Goal: Task Accomplishment & Management: Complete application form

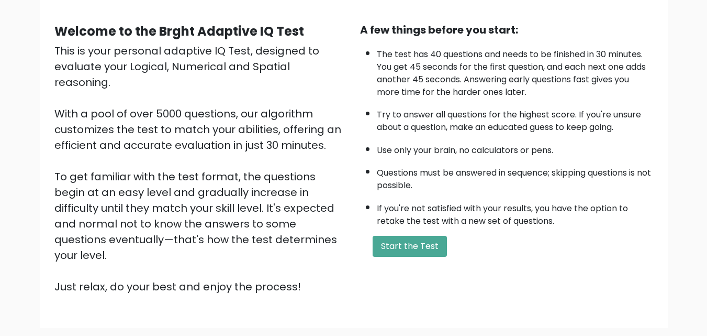
scroll to position [105, 0]
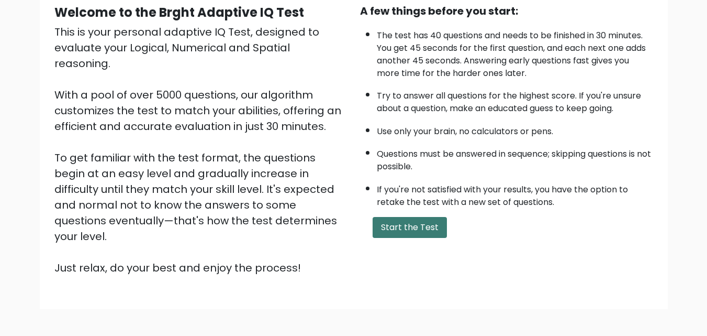
click at [416, 231] on button "Start the Test" at bounding box center [410, 227] width 74 height 21
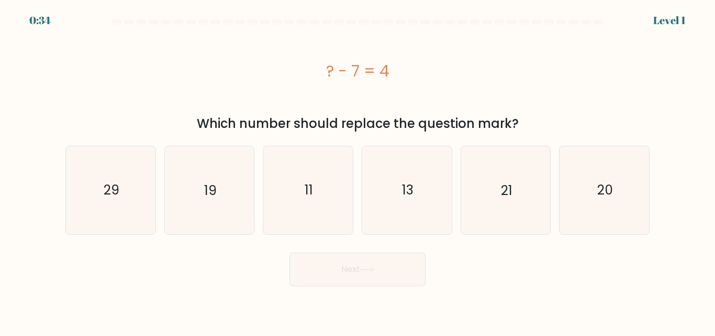
drag, startPoint x: 328, startPoint y: 66, endPoint x: 386, endPoint y: 76, distance: 58.9
click at [386, 76] on div "? - 7 = 4" at bounding box center [357, 71] width 584 height 24
copy div "? - 7 = 4"
click at [308, 190] on text "11" at bounding box center [309, 190] width 8 height 18
click at [357, 171] on input "c. 11" at bounding box center [357, 169] width 1 height 3
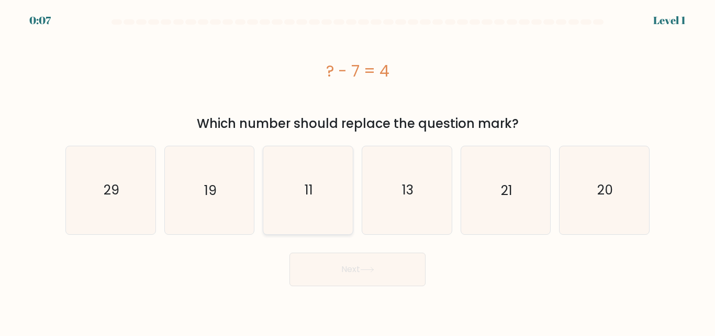
radio input "true"
click at [390, 271] on button "Next" at bounding box center [357, 268] width 136 height 33
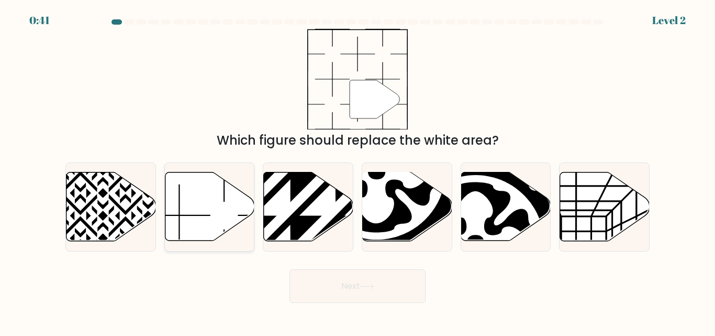
click at [199, 210] on icon at bounding box center [210, 206] width 90 height 69
click at [357, 171] on input "b." at bounding box center [357, 169] width 1 height 3
radio input "true"
click at [382, 282] on button "Next" at bounding box center [357, 285] width 136 height 33
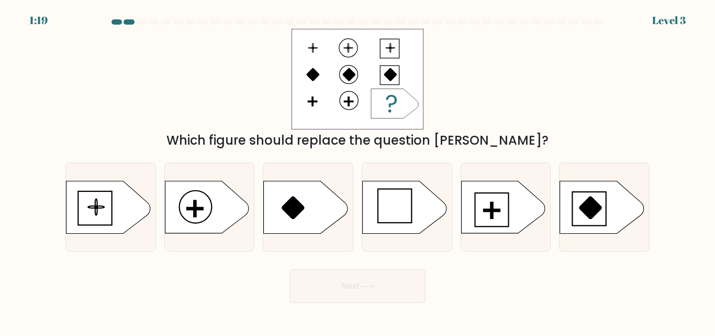
drag, startPoint x: 308, startPoint y: 42, endPoint x: 360, endPoint y: 81, distance: 64.7
click at [360, 81] on rect at bounding box center [358, 79] width 132 height 100
click at [493, 205] on rect at bounding box center [491, 210] width 2 height 16
click at [358, 171] on input "e." at bounding box center [357, 169] width 1 height 3
radio input "true"
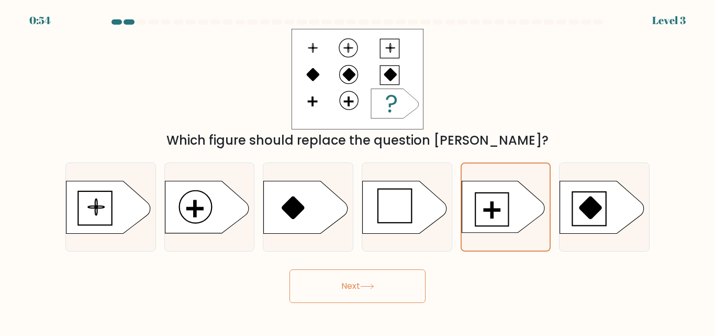
click at [384, 288] on button "Next" at bounding box center [357, 285] width 136 height 33
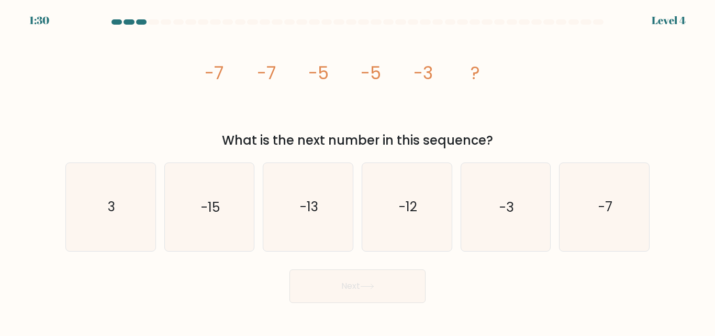
drag, startPoint x: 204, startPoint y: 73, endPoint x: 500, endPoint y: 140, distance: 303.9
click at [500, 140] on div "image/svg+xml -7 -7 -5 -5 -3 ? What is the next number in this sequence?" at bounding box center [357, 89] width 597 height 121
copy div "-7 -7 -5 -5 -3 ? What is the next number in this sequence?"
click at [575, 78] on div "image/svg+xml -7 -7 -5 -5 -3 ? What is the next number in this sequence?" at bounding box center [357, 89] width 597 height 121
click at [495, 222] on icon "-3" at bounding box center [505, 206] width 87 height 87
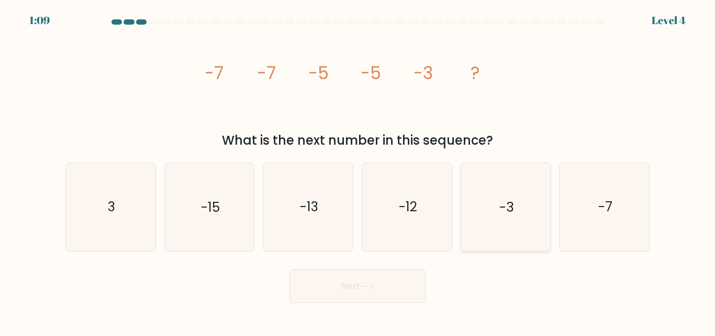
click at [358, 171] on input "e. -3" at bounding box center [357, 169] width 1 height 3
radio input "true"
click at [389, 291] on button "Next" at bounding box center [357, 285] width 136 height 33
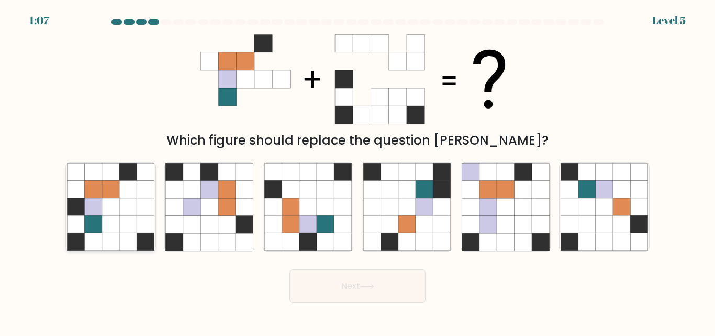
click at [116, 207] on icon at bounding box center [110, 206] width 17 height 17
click at [357, 171] on input "a." at bounding box center [357, 169] width 1 height 3
radio input "true"
click at [333, 285] on button "Next" at bounding box center [357, 285] width 136 height 33
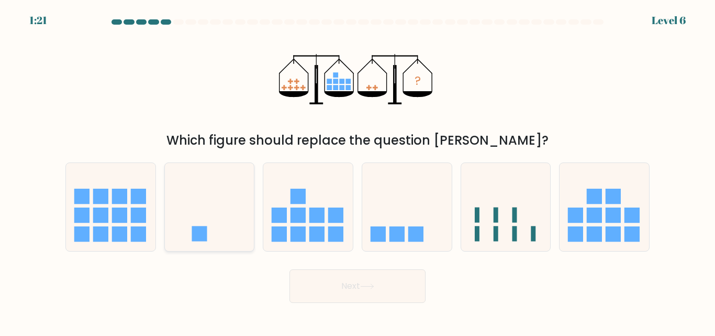
click at [206, 230] on rect at bounding box center [199, 233] width 15 height 15
click at [357, 171] on input "b." at bounding box center [357, 169] width 1 height 3
radio input "true"
click at [396, 281] on button "Next" at bounding box center [357, 285] width 136 height 33
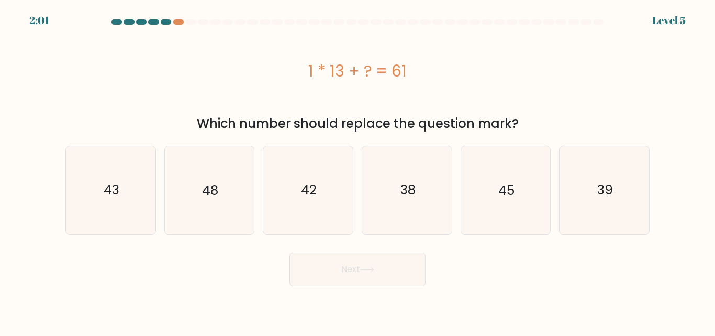
drag, startPoint x: 307, startPoint y: 72, endPoint x: 410, endPoint y: 76, distance: 102.7
click at [410, 76] on div "1 * 13 + ? = 61" at bounding box center [357, 71] width 584 height 24
copy div "1 * 13 + ? = 61"
drag, startPoint x: 289, startPoint y: 62, endPoint x: 298, endPoint y: 73, distance: 14.1
click at [289, 62] on div "1 * 13 + ? = 61" at bounding box center [357, 71] width 584 height 24
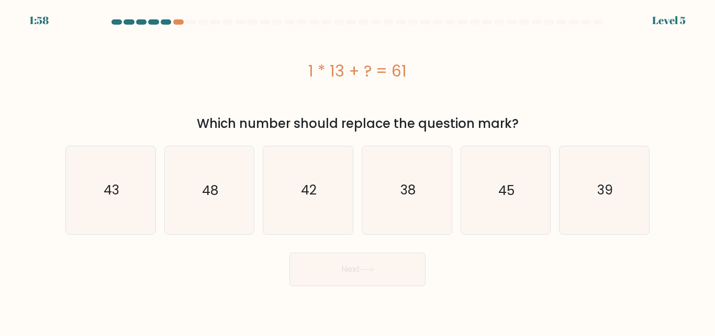
click at [291, 63] on div "1 * 13 + ? = 61" at bounding box center [357, 71] width 584 height 24
drag, startPoint x: 303, startPoint y: 69, endPoint x: 522, endPoint y: 120, distance: 225.2
click at [522, 120] on div "1 * 13 + ? = 61 Which number should replace the question mark?" at bounding box center [357, 81] width 597 height 104
copy div "1 * 13 + ? = 61 Which number should replace the question mark?"
click at [210, 191] on text "48" at bounding box center [210, 190] width 16 height 18
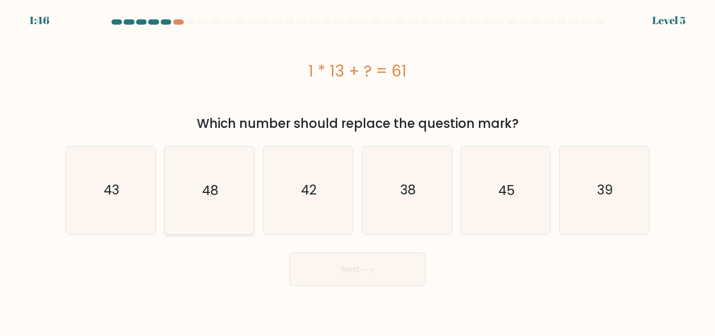
click at [357, 171] on input "b. 48" at bounding box center [357, 169] width 1 height 3
radio input "true"
click at [372, 281] on button "Next" at bounding box center [357, 268] width 136 height 33
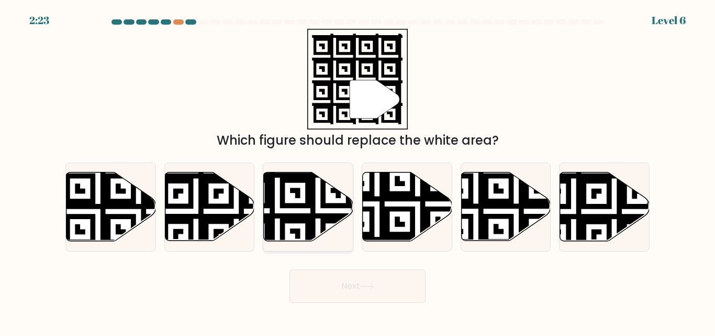
click at [299, 218] on icon at bounding box center [277, 170] width 162 height 162
click at [357, 171] on input "c." at bounding box center [357, 169] width 1 height 3
radio input "true"
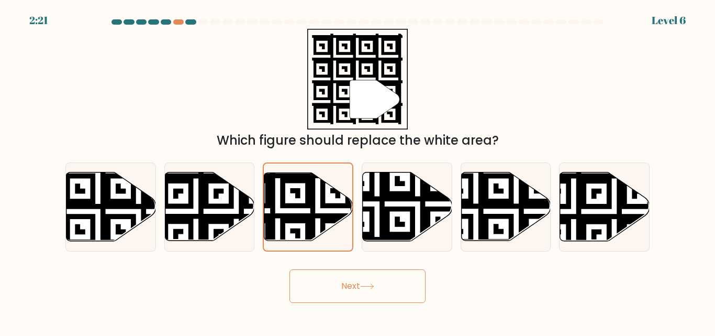
click at [351, 291] on button "Next" at bounding box center [357, 285] width 136 height 33
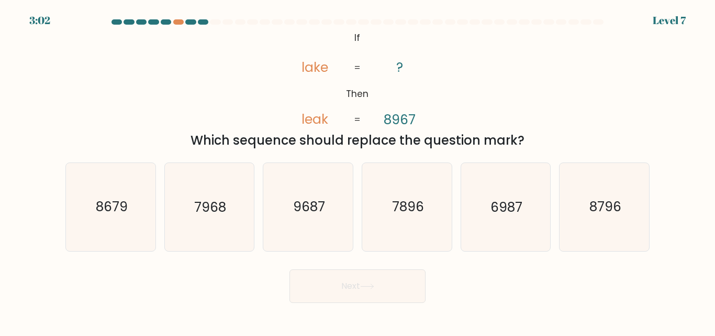
drag, startPoint x: 352, startPoint y: 33, endPoint x: 533, endPoint y: 143, distance: 212.0
click at [533, 143] on div "@import url('[URL][DOMAIN_NAME]); If Then lake leak ? 8967 = = Which sequence s…" at bounding box center [357, 89] width 597 height 121
copy div "If Then lake leak ? 8967 = = Which sequence should replace the question mark?"
click at [526, 44] on div "@import url('[URL][DOMAIN_NAME]); If Then lake leak ? 8967 = = Which sequence s…" at bounding box center [357, 89] width 597 height 121
click at [109, 230] on icon "8679" at bounding box center [110, 206] width 87 height 87
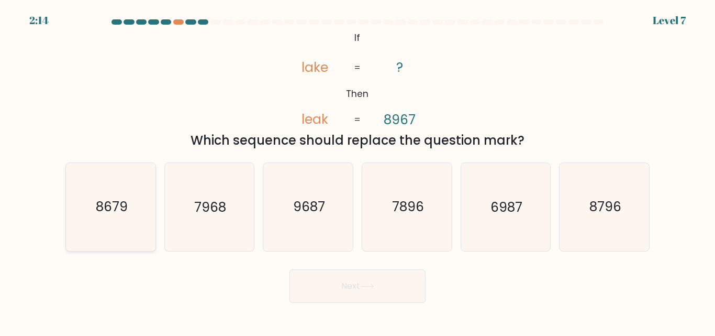
click at [357, 171] on input "a. 8679" at bounding box center [357, 169] width 1 height 3
radio input "true"
drag, startPoint x: 366, startPoint y: 282, endPoint x: 501, endPoint y: 283, distance: 134.5
click at [501, 283] on div "Next" at bounding box center [357, 283] width 597 height 39
drag, startPoint x: 408, startPoint y: 121, endPoint x: 403, endPoint y: 119, distance: 5.5
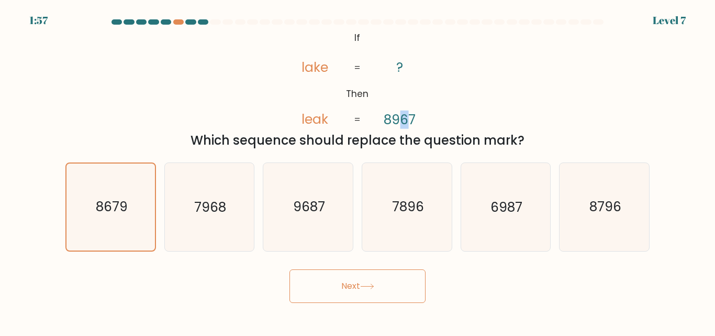
click at [403, 119] on tspan "8967" at bounding box center [400, 119] width 32 height 18
click at [473, 295] on div "Next" at bounding box center [357, 283] width 597 height 39
click at [110, 204] on text "8679" at bounding box center [111, 207] width 32 height 18
click at [357, 171] on input "a. 8679" at bounding box center [357, 169] width 1 height 3
click at [331, 281] on button "Next" at bounding box center [357, 285] width 136 height 33
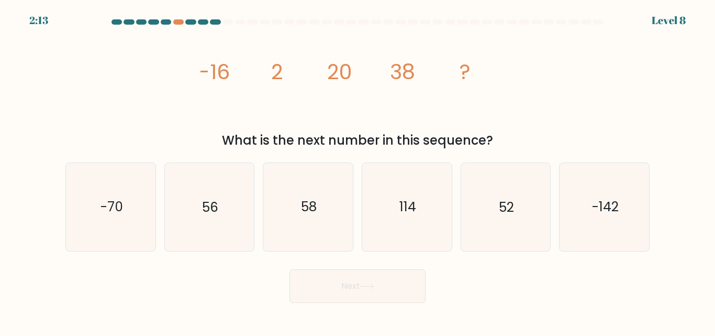
drag, startPoint x: 199, startPoint y: 70, endPoint x: 507, endPoint y: 147, distance: 317.2
click at [507, 147] on div "image/svg+xml -16 2 20 38 ? What is the next number in this sequence?" at bounding box center [357, 89] width 597 height 121
copy div "-16 2 20 38 ? What is the next number in this sequence?"
click at [202, 214] on icon "56" at bounding box center [208, 206] width 87 height 87
click at [357, 171] on input "b. 56" at bounding box center [357, 169] width 1 height 3
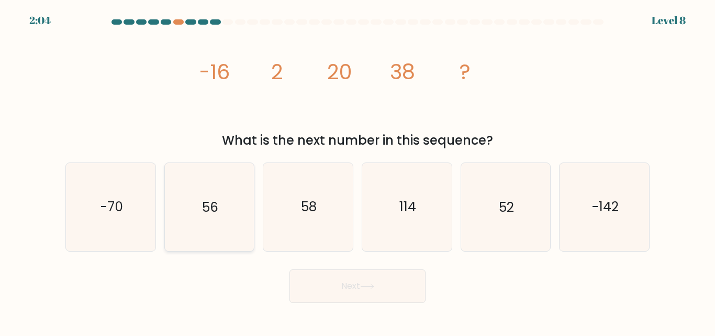
radio input "true"
click at [407, 294] on button "Next" at bounding box center [357, 285] width 136 height 33
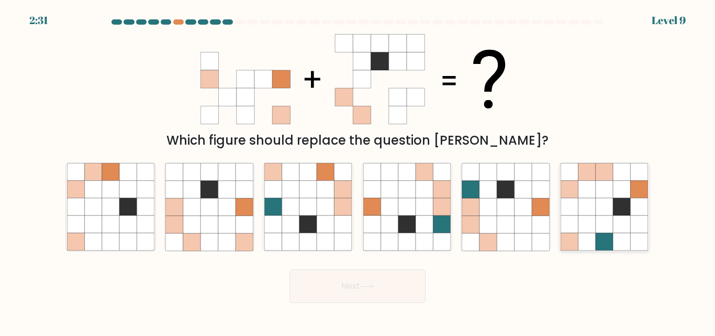
click at [595, 206] on icon at bounding box center [586, 206] width 17 height 17
click at [358, 171] on input "f." at bounding box center [357, 169] width 1 height 3
radio input "true"
click at [196, 229] on icon at bounding box center [191, 224] width 17 height 17
click at [357, 171] on input "b." at bounding box center [357, 169] width 1 height 3
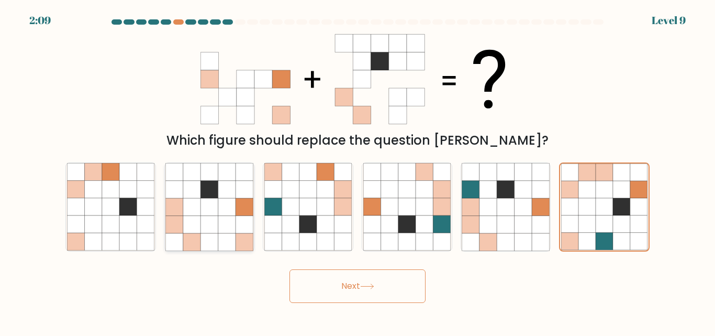
radio input "true"
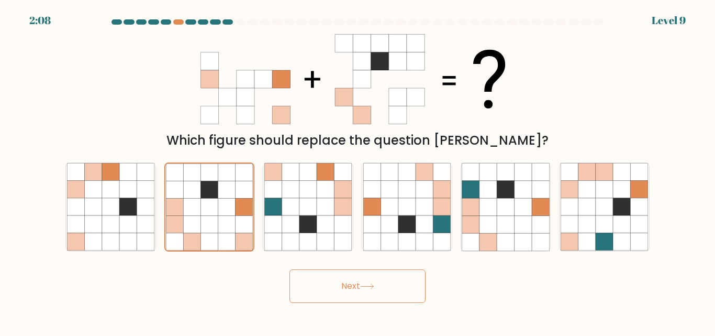
click at [379, 283] on button "Next" at bounding box center [357, 285] width 136 height 33
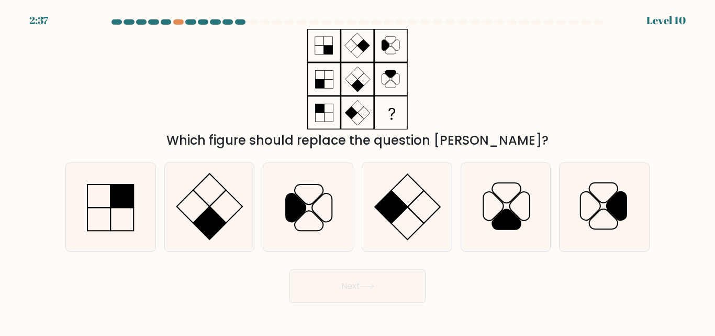
drag, startPoint x: 325, startPoint y: 35, endPoint x: 362, endPoint y: 59, distance: 44.6
click at [362, 59] on icon at bounding box center [357, 79] width 131 height 100
click at [151, 189] on icon at bounding box center [110, 206] width 87 height 87
click at [357, 171] on input "a." at bounding box center [357, 169] width 1 height 3
radio input "true"
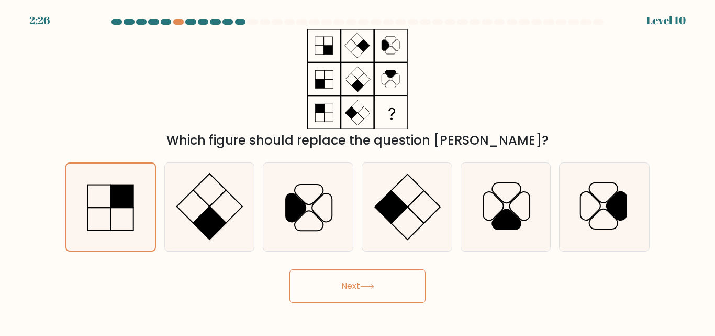
click at [341, 285] on button "Next" at bounding box center [357, 285] width 136 height 33
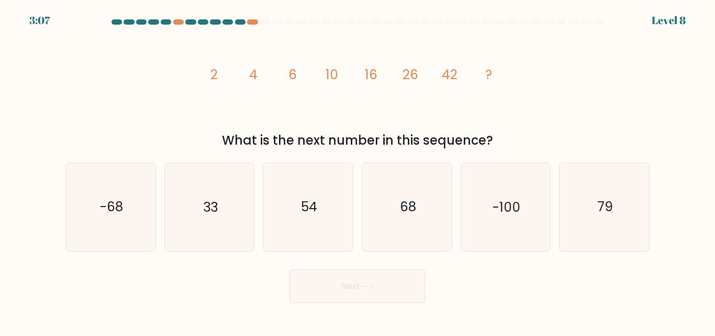
drag, startPoint x: 200, startPoint y: 72, endPoint x: 496, endPoint y: 144, distance: 304.3
click at [496, 144] on div "image/svg+xml 2 4 6 10 16 26 42 ? What is the next number in this sequence?" at bounding box center [357, 89] width 597 height 121
copy div "2 4 6 10 16 26 42 ? What is the next number in this sequence?"
click at [412, 207] on text "68" at bounding box center [407, 207] width 16 height 18
click at [358, 171] on input "d. 68" at bounding box center [357, 169] width 1 height 3
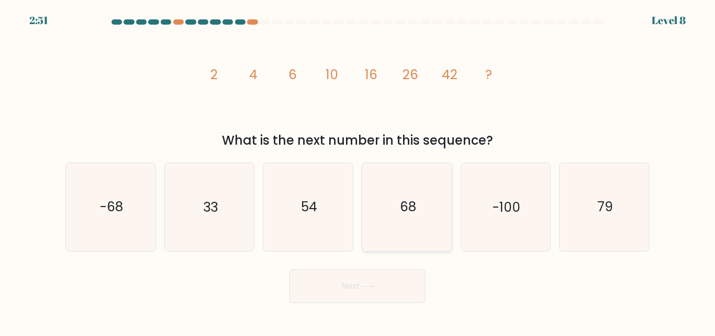
radio input "true"
click at [374, 293] on button "Next" at bounding box center [357, 285] width 136 height 33
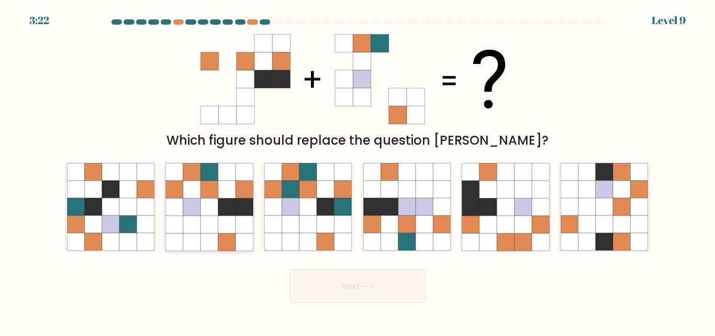
click at [225, 205] on icon at bounding box center [226, 206] width 17 height 17
click at [357, 171] on input "b." at bounding box center [357, 169] width 1 height 3
radio input "true"
click at [357, 290] on button "Next" at bounding box center [357, 285] width 136 height 33
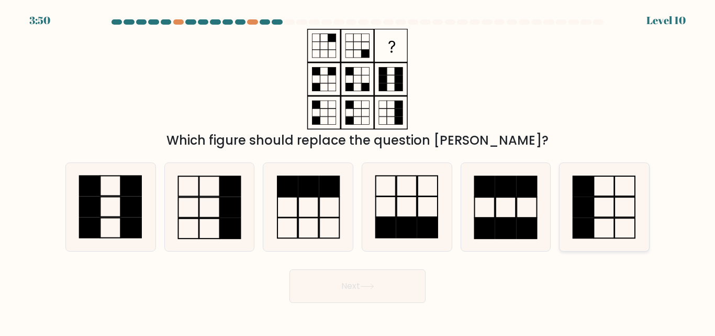
click at [586, 214] on rect at bounding box center [583, 207] width 20 height 20
click at [358, 171] on input "f." at bounding box center [357, 169] width 1 height 3
radio input "true"
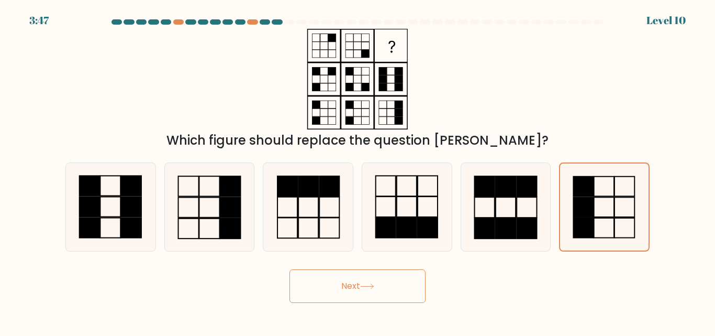
click at [390, 282] on button "Next" at bounding box center [357, 285] width 136 height 33
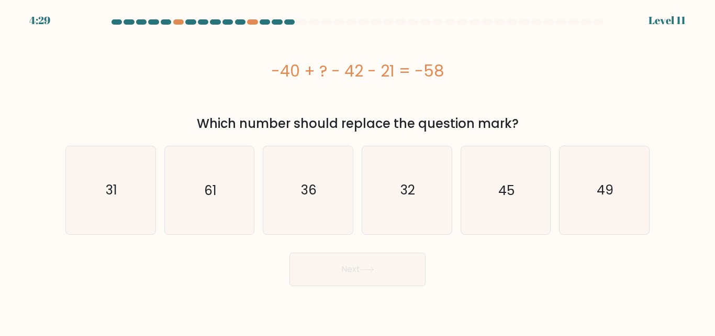
drag, startPoint x: 264, startPoint y: 71, endPoint x: 525, endPoint y: 122, distance: 265.7
click at [525, 122] on div "-40 + ? - 42 - 21 = -58 Which number should replace the question mark?" at bounding box center [357, 81] width 597 height 104
copy div "-40 + ? - 42 - 21 = -58 Which number should replace the question mark?"
click at [495, 191] on icon "45" at bounding box center [505, 189] width 87 height 87
click at [358, 171] on input "e. 45" at bounding box center [357, 169] width 1 height 3
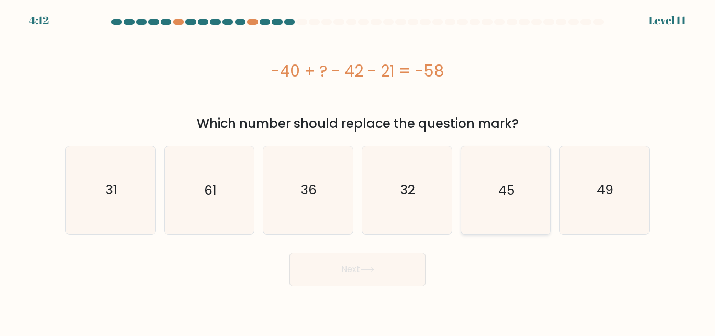
radio input "true"
click at [378, 268] on button "Next" at bounding box center [357, 268] width 136 height 33
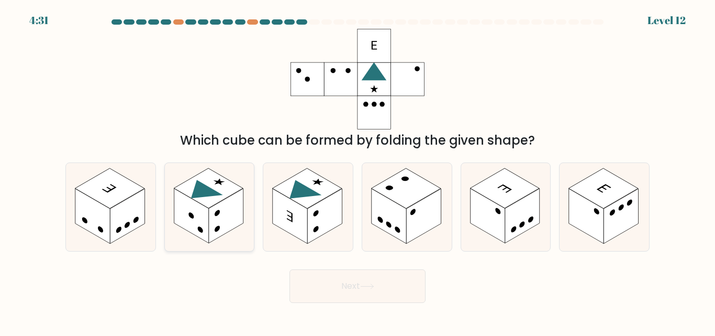
click at [206, 197] on rect at bounding box center [208, 189] width 69 height 40
click at [357, 171] on input "b." at bounding box center [357, 169] width 1 height 3
radio input "true"
click at [344, 283] on button "Next" at bounding box center [357, 285] width 136 height 33
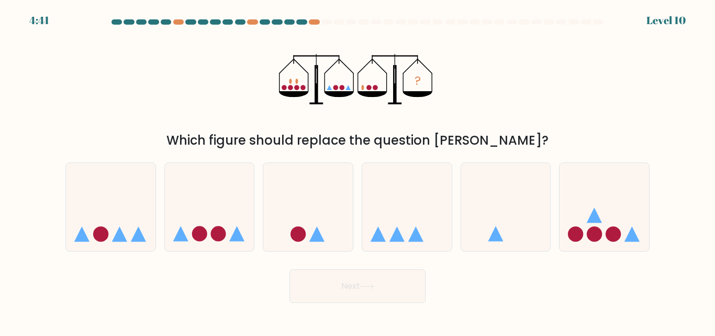
drag, startPoint x: 296, startPoint y: 60, endPoint x: 393, endPoint y: 82, distance: 98.8
click at [394, 80] on icon "?" at bounding box center [357, 79] width 157 height 100
drag, startPoint x: 378, startPoint y: 93, endPoint x: 308, endPoint y: 78, distance: 72.3
click at [308, 78] on icon at bounding box center [308, 82] width 1 height 18
click at [291, 208] on icon at bounding box center [308, 207] width 90 height 74
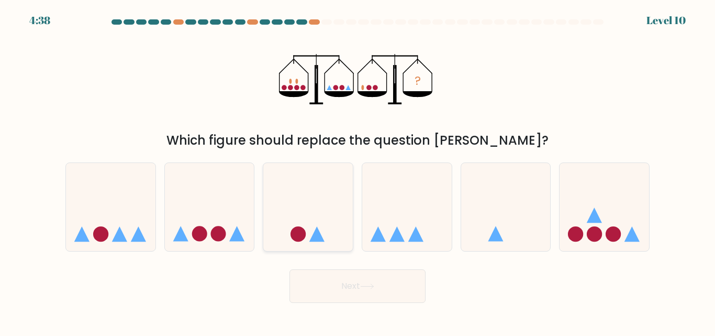
click at [357, 171] on input "c." at bounding box center [357, 169] width 1 height 3
radio input "true"
click at [395, 305] on body "4:37 Level 10" at bounding box center [357, 168] width 715 height 336
click at [395, 284] on button "Next" at bounding box center [357, 285] width 136 height 33
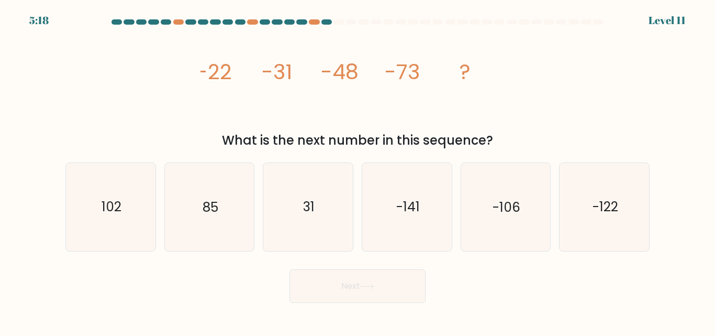
drag, startPoint x: 325, startPoint y: 88, endPoint x: 494, endPoint y: 141, distance: 177.3
click at [494, 141] on div "image/svg+xml -22 -31 -48 -73 ? What is the next number in this sequence?" at bounding box center [357, 89] width 597 height 121
copy div "-22 -31 -48 -73 ? What is the next number in this sequence?"
click at [505, 216] on text "-106" at bounding box center [507, 207] width 28 height 18
click at [358, 171] on input "e. -106" at bounding box center [357, 169] width 1 height 3
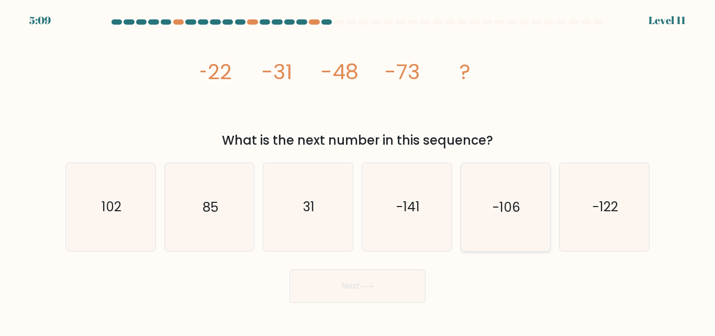
radio input "true"
click at [383, 280] on button "Next" at bounding box center [357, 285] width 136 height 33
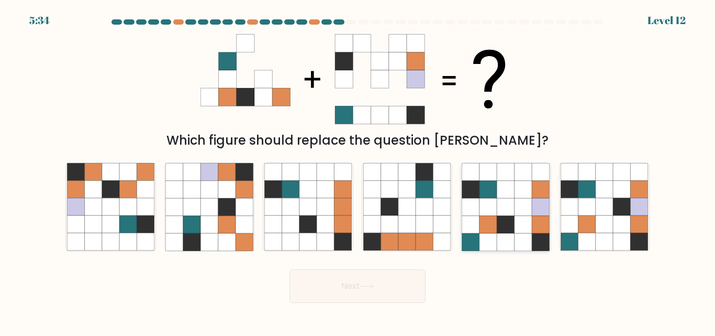
click at [510, 232] on icon at bounding box center [505, 224] width 17 height 17
click at [358, 171] on input "e." at bounding box center [357, 169] width 1 height 3
radio input "true"
click at [385, 279] on button "Next" at bounding box center [357, 285] width 136 height 33
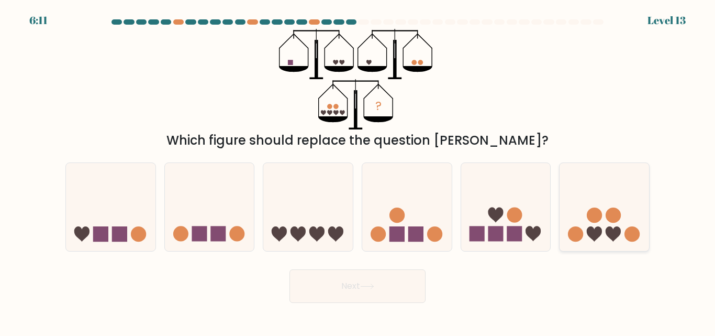
click at [576, 223] on icon at bounding box center [605, 207] width 90 height 74
click at [358, 171] on input "f." at bounding box center [357, 169] width 1 height 3
radio input "true"
click at [368, 285] on icon at bounding box center [367, 286] width 14 height 6
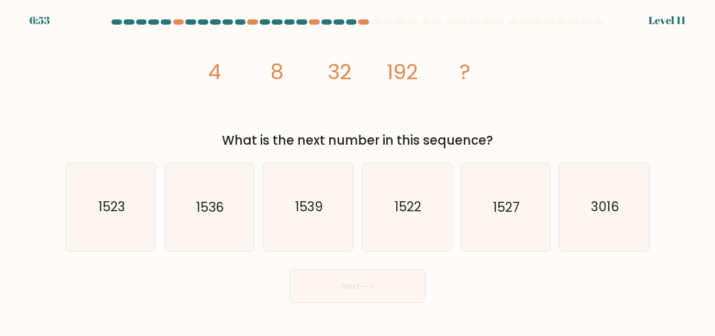
drag, startPoint x: 202, startPoint y: 68, endPoint x: 496, endPoint y: 136, distance: 301.9
click at [496, 136] on div "image/svg+xml 4 8 32 192 ? What is the next number in this sequence?" at bounding box center [357, 89] width 597 height 121
copy div "4 8 32 192 ? What is the next number in this sequence?"
click at [173, 130] on div "image/svg+xml 4 8 32 192 ? What is the next number in this sequence?" at bounding box center [357, 89] width 597 height 121
drag, startPoint x: 191, startPoint y: 52, endPoint x: 253, endPoint y: 70, distance: 64.3
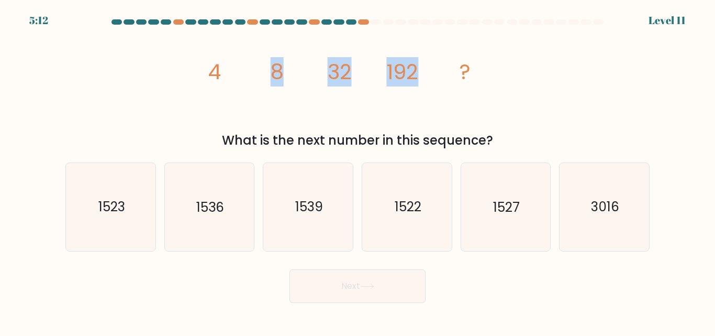
click at [439, 109] on div "image/svg+xml 4 8 32 192 ? What is the next number in this sequence?" at bounding box center [357, 89] width 597 height 121
drag, startPoint x: 219, startPoint y: 70, endPoint x: 205, endPoint y: 71, distance: 14.7
click at [218, 70] on tspan "4" at bounding box center [214, 71] width 13 height 29
drag, startPoint x: 205, startPoint y: 71, endPoint x: 500, endPoint y: 137, distance: 303.1
click at [500, 137] on div "image/svg+xml 4 8 32 192 ? What is the next number in this sequence?" at bounding box center [357, 89] width 597 height 121
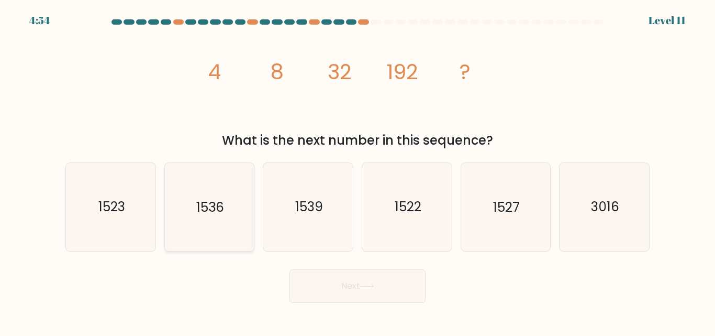
click at [213, 218] on icon "1536" at bounding box center [208, 206] width 87 height 87
click at [357, 171] on input "b. 1536" at bounding box center [357, 169] width 1 height 3
radio input "true"
click at [324, 286] on button "Next" at bounding box center [357, 285] width 136 height 33
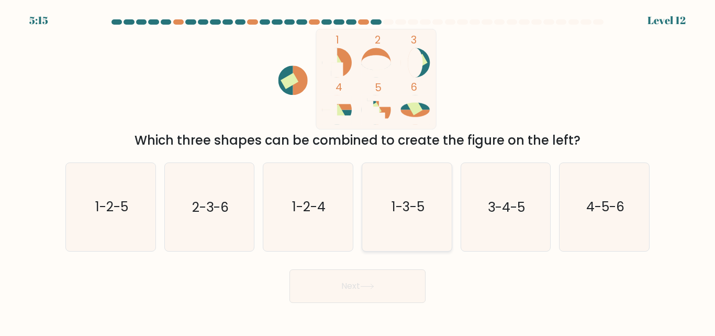
click at [397, 214] on text "1-3-5" at bounding box center [407, 207] width 33 height 18
click at [358, 171] on input "d. 1-3-5" at bounding box center [357, 169] width 1 height 3
radio input "true"
click at [389, 292] on button "Next" at bounding box center [357, 285] width 136 height 33
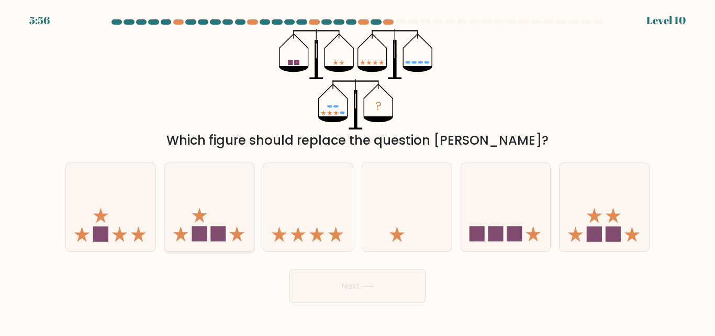
click at [229, 234] on icon at bounding box center [210, 207] width 90 height 74
click at [357, 171] on input "b." at bounding box center [357, 169] width 1 height 3
radio input "true"
click at [602, 200] on icon at bounding box center [605, 207] width 90 height 74
click at [358, 171] on input "f." at bounding box center [357, 169] width 1 height 3
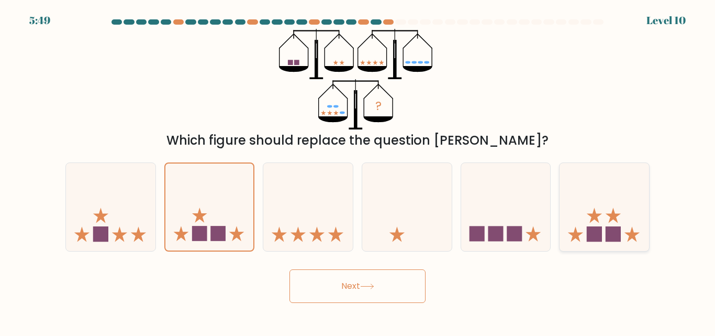
radio input "true"
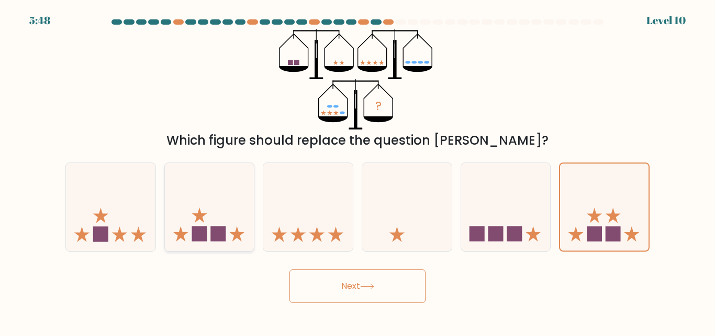
click at [237, 189] on icon at bounding box center [210, 207] width 90 height 74
click at [357, 171] on input "b." at bounding box center [357, 169] width 1 height 3
radio input "true"
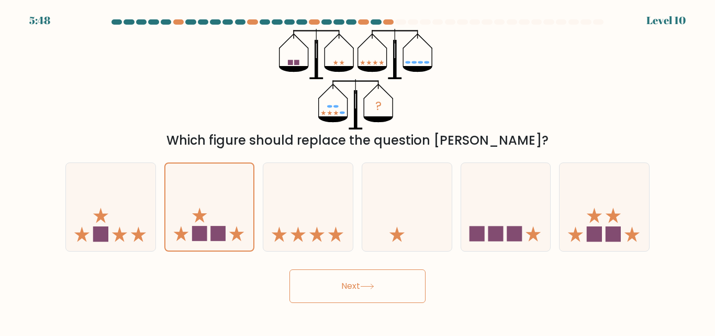
click at [301, 271] on button "Next" at bounding box center [357, 285] width 136 height 33
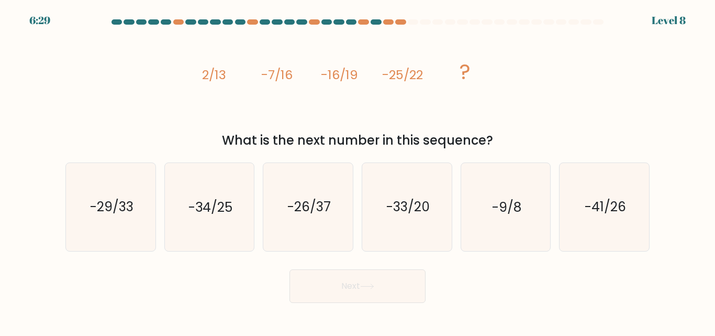
drag, startPoint x: 198, startPoint y: 66, endPoint x: 496, endPoint y: 138, distance: 306.2
click at [496, 138] on div "image/svg+xml 2/13 -7/16 -16/19 -25/22 ? What is the next number in this sequen…" at bounding box center [357, 89] width 597 height 121
click at [233, 207] on icon "-34/25" at bounding box center [208, 206] width 87 height 87
click at [357, 171] on input "b. -34/25" at bounding box center [357, 169] width 1 height 3
radio input "true"
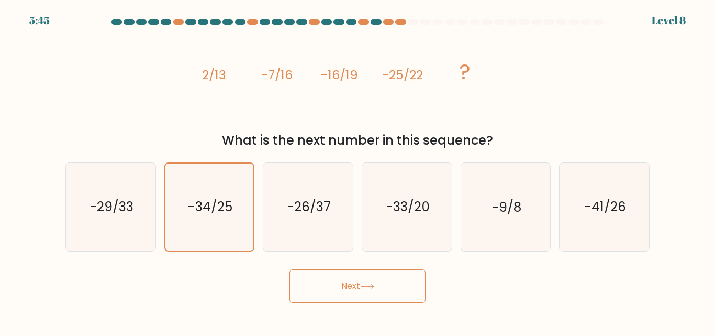
click at [408, 285] on button "Next" at bounding box center [357, 285] width 136 height 33
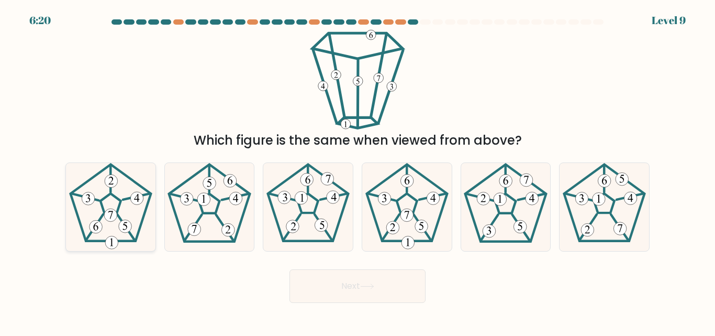
click at [132, 221] on icon at bounding box center [110, 206] width 87 height 87
click at [357, 171] on input "a." at bounding box center [357, 169] width 1 height 3
radio input "true"
click at [410, 298] on button "Next" at bounding box center [357, 285] width 136 height 33
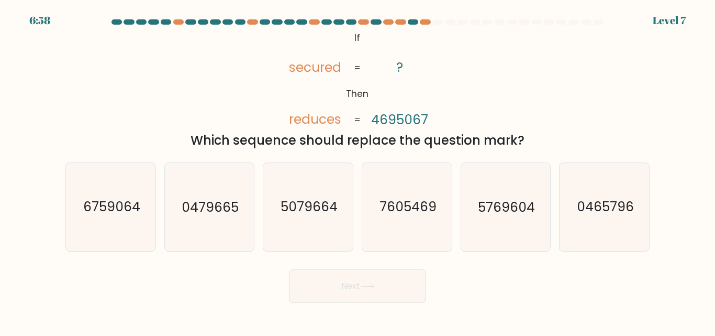
drag, startPoint x: 390, startPoint y: 56, endPoint x: 534, endPoint y: 148, distance: 171.3
click at [534, 148] on div "@import url('[URL][DOMAIN_NAME]); If Then secured reduces ? 4695067 = = Which s…" at bounding box center [357, 89] width 597 height 121
click at [171, 83] on div "@import url('[URL][DOMAIN_NAME]); If Then secured reduces ? 4695067 = = Which s…" at bounding box center [357, 89] width 597 height 121
click at [135, 204] on text "6759064" at bounding box center [111, 207] width 57 height 18
click at [357, 171] on input "a. 6759064" at bounding box center [357, 169] width 1 height 3
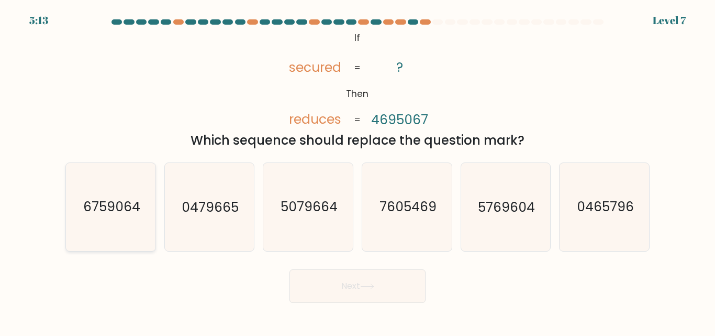
radio input "true"
click at [375, 296] on button "Next" at bounding box center [357, 285] width 136 height 33
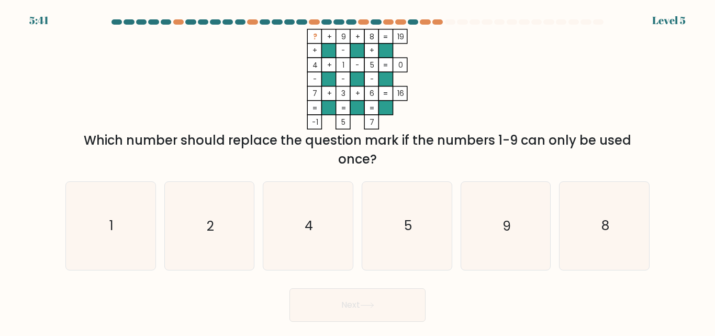
drag, startPoint x: 347, startPoint y: 50, endPoint x: 618, endPoint y: 149, distance: 288.6
click at [440, 106] on icon "? + 9 + 8 19 + - + 4 + 1 - 5 0 - - - 7 + 3 + 6 = 16 = = = = -1 5 7 =" at bounding box center [357, 79] width 314 height 100
drag, startPoint x: 394, startPoint y: 158, endPoint x: 167, endPoint y: 20, distance: 264.7
click at [167, 20] on form at bounding box center [357, 170] width 715 height 302
click at [200, 234] on icon "2" at bounding box center [208, 225] width 87 height 87
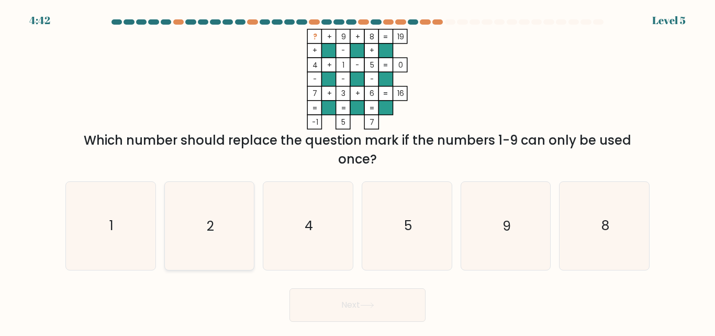
click at [357, 171] on input "b. 2" at bounding box center [357, 169] width 1 height 3
radio input "true"
click at [338, 322] on body "4:41 Level 5" at bounding box center [357, 168] width 715 height 336
click at [354, 301] on button "Next" at bounding box center [357, 304] width 136 height 33
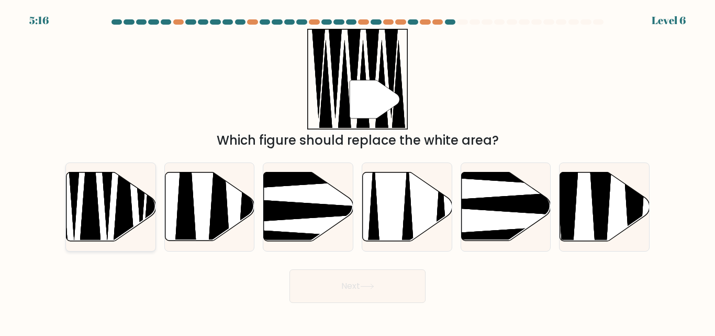
click at [118, 206] on icon at bounding box center [123, 179] width 23 height 158
click at [357, 171] on input "a." at bounding box center [357, 169] width 1 height 3
radio input "true"
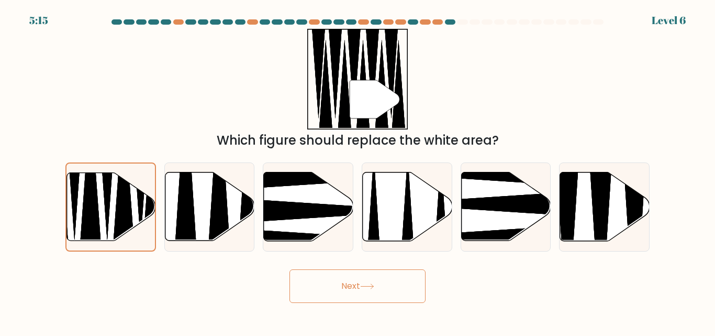
click at [362, 282] on button "Next" at bounding box center [357, 285] width 136 height 33
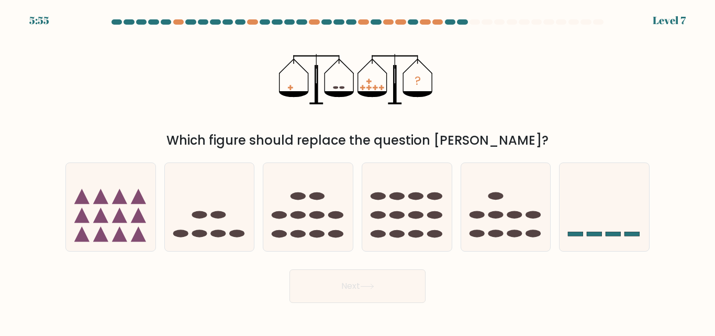
drag, startPoint x: 526, startPoint y: 143, endPoint x: 225, endPoint y: 108, distance: 303.6
click at [225, 108] on div "? Which figure should replace the question mark?" at bounding box center [357, 89] width 597 height 121
click at [266, 93] on div "? Which figure should replace the question mark?" at bounding box center [357, 89] width 597 height 121
drag, startPoint x: 282, startPoint y: 85, endPoint x: 397, endPoint y: 94, distance: 115.5
click at [349, 88] on icon "?" at bounding box center [357, 79] width 157 height 100
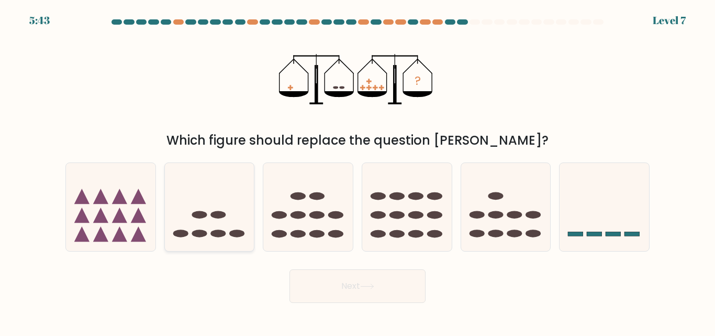
click at [213, 210] on icon at bounding box center [210, 207] width 90 height 74
click at [357, 171] on input "b." at bounding box center [357, 169] width 1 height 3
radio input "true"
click at [395, 286] on button "Next" at bounding box center [357, 285] width 136 height 33
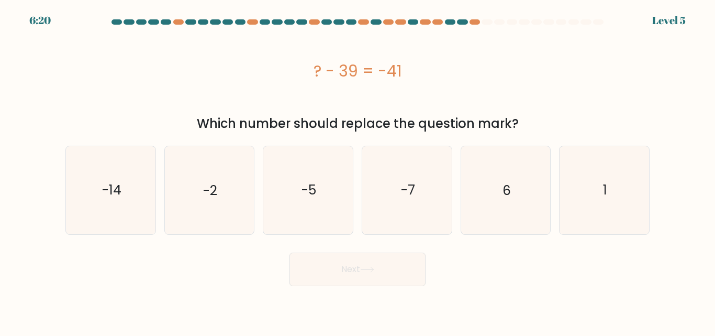
drag, startPoint x: 523, startPoint y: 125, endPoint x: 296, endPoint y: 58, distance: 237.0
click at [296, 58] on div "? - 39 = -41 Which number should replace the question mark?" at bounding box center [357, 81] width 597 height 104
click at [216, 194] on text "-2" at bounding box center [210, 190] width 14 height 18
click at [357, 171] on input "b. -2" at bounding box center [357, 169] width 1 height 3
radio input "true"
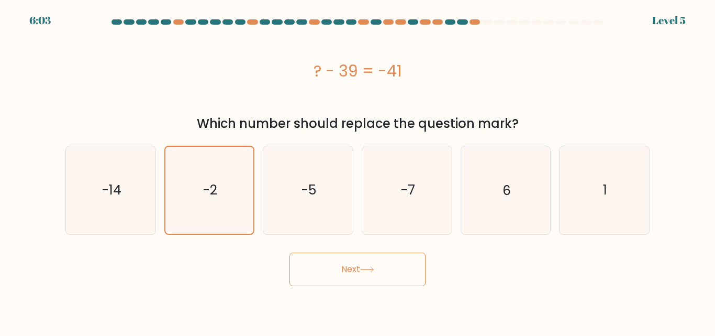
click at [331, 267] on button "Next" at bounding box center [357, 268] width 136 height 33
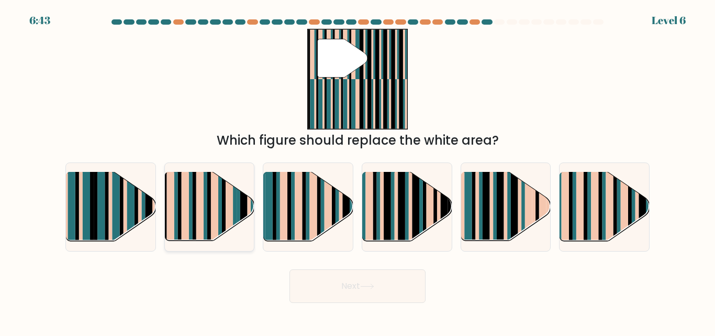
click at [205, 225] on rect at bounding box center [206, 199] width 4 height 88
click at [357, 171] on input "b." at bounding box center [357, 169] width 1 height 3
radio input "true"
click at [384, 303] on body "6:42 Level 6" at bounding box center [357, 168] width 715 height 336
click at [388, 280] on button "Next" at bounding box center [357, 285] width 136 height 33
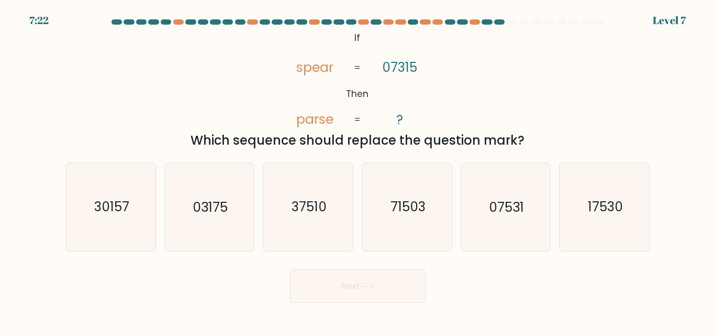
drag, startPoint x: 352, startPoint y: 39, endPoint x: 520, endPoint y: 139, distance: 195.5
click at [520, 139] on div "@import url('[URL][DOMAIN_NAME]); If Then spear parse 07315 ? = = Which sequenc…" at bounding box center [357, 89] width 597 height 121
click at [415, 232] on icon "71503" at bounding box center [406, 206] width 87 height 87
click at [358, 171] on input "d. 71503" at bounding box center [357, 169] width 1 height 3
radio input "true"
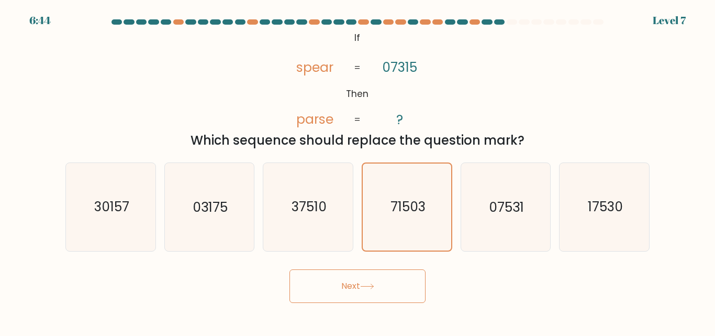
click at [366, 277] on button "Next" at bounding box center [357, 285] width 136 height 33
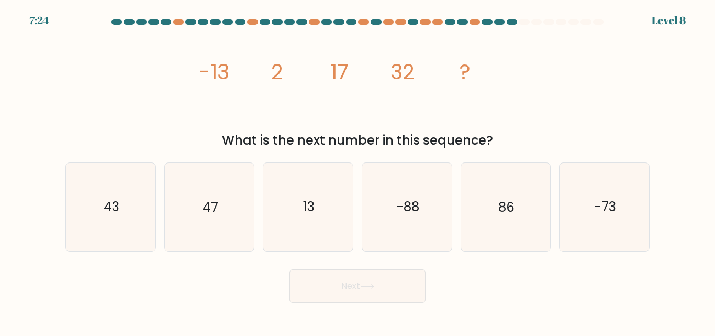
drag, startPoint x: 191, startPoint y: 65, endPoint x: 516, endPoint y: 140, distance: 333.4
click at [516, 140] on div "image/svg+xml -13 2 17 32 ? What is the next number in this sequence?" at bounding box center [357, 89] width 597 height 121
click at [207, 214] on text "47" at bounding box center [211, 207] width 16 height 18
click at [357, 171] on input "b. 47" at bounding box center [357, 169] width 1 height 3
radio input "true"
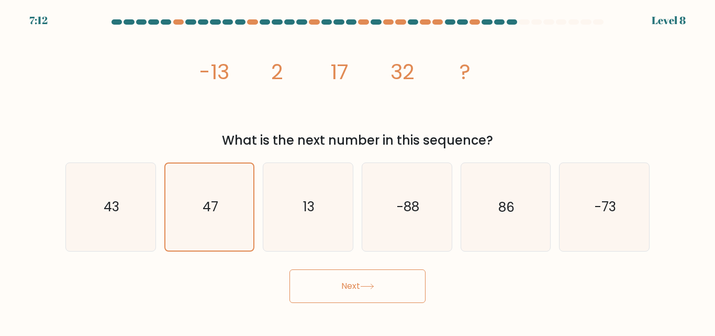
click at [387, 287] on button "Next" at bounding box center [357, 285] width 136 height 33
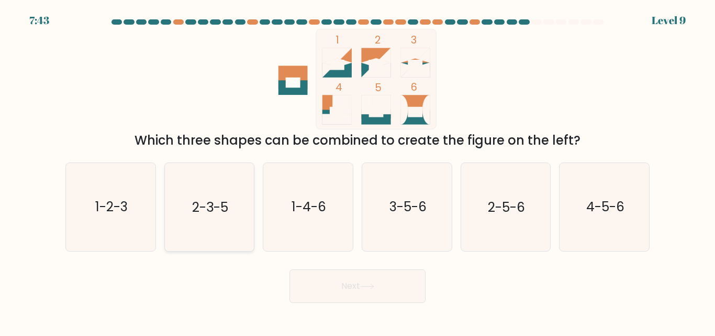
click at [202, 217] on icon "2-3-5" at bounding box center [208, 206] width 87 height 87
click at [357, 171] on input "b. 2-3-5" at bounding box center [357, 169] width 1 height 3
radio input "true"
click at [388, 290] on button "Next" at bounding box center [357, 285] width 136 height 33
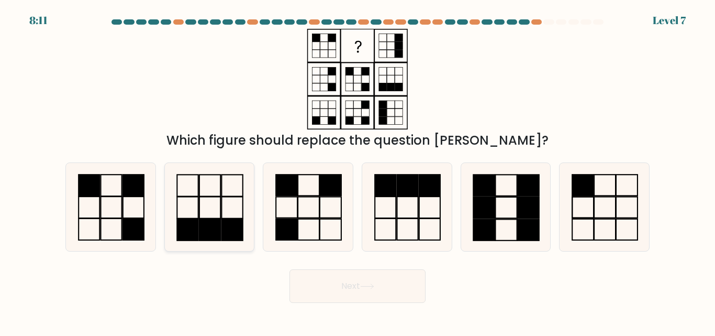
click at [202, 194] on icon at bounding box center [208, 206] width 87 height 87
click at [357, 171] on input "b." at bounding box center [357, 169] width 1 height 3
radio input "true"
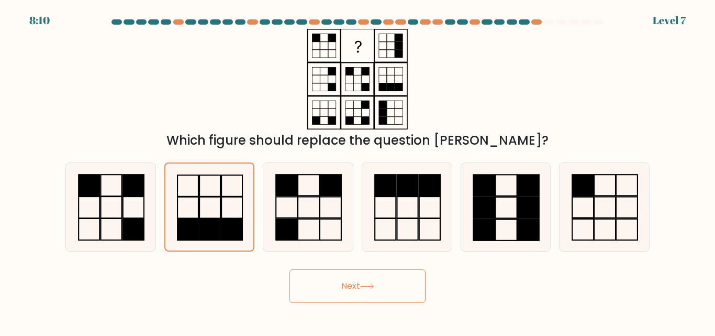
click at [405, 297] on button "Next" at bounding box center [357, 285] width 136 height 33
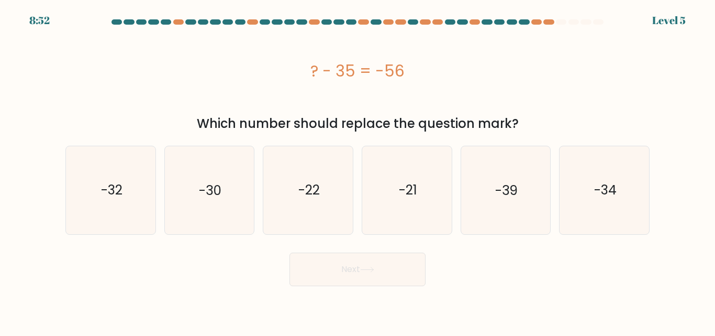
drag, startPoint x: 315, startPoint y: 64, endPoint x: 520, endPoint y: 126, distance: 214.6
click at [520, 126] on div "? - 35 = -56 Which number should replace the question mark?" at bounding box center [357, 81] width 597 height 104
click at [401, 201] on icon "-21" at bounding box center [406, 189] width 87 height 87
click at [358, 171] on input "d. -21" at bounding box center [357, 169] width 1 height 3
radio input "true"
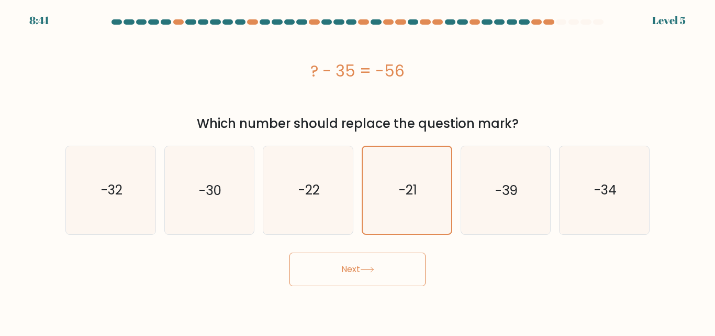
click at [422, 264] on button "Next" at bounding box center [357, 268] width 136 height 33
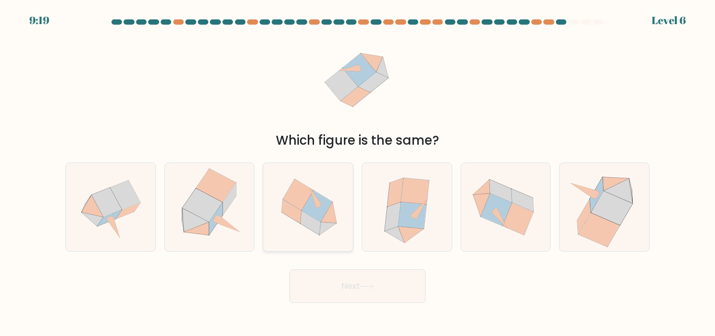
click at [286, 222] on icon at bounding box center [308, 206] width 90 height 83
click at [357, 171] on input "c." at bounding box center [357, 169] width 1 height 3
radio input "true"
click at [345, 290] on button "Next" at bounding box center [357, 285] width 136 height 33
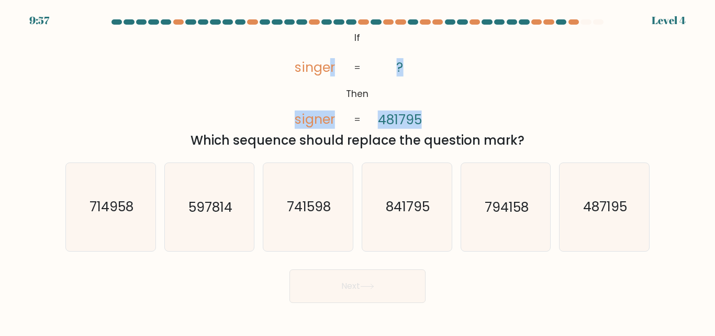
drag, startPoint x: 328, startPoint y: 36, endPoint x: 372, endPoint y: 56, distance: 48.3
click at [422, 90] on icon "@import url('[URL][DOMAIN_NAME]); If Then singer signer ? 481795 = =" at bounding box center [357, 79] width 163 height 100
drag, startPoint x: 354, startPoint y: 37, endPoint x: 541, endPoint y: 147, distance: 216.3
click at [541, 147] on div "@import url('[URL][DOMAIN_NAME]); If Then singer signer ? 481795 = = Which sequ…" at bounding box center [357, 89] width 597 height 121
click at [597, 222] on icon "487195" at bounding box center [604, 206] width 87 height 87
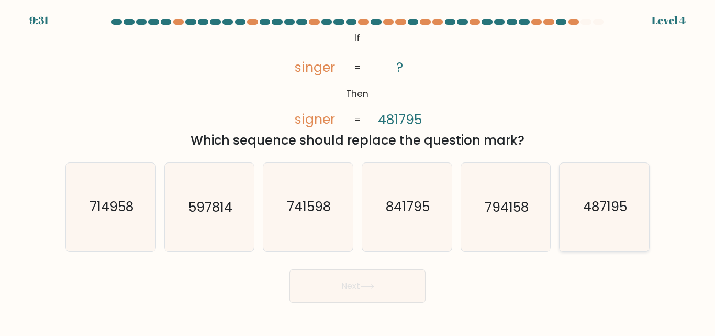
click at [358, 171] on input "f. 487195" at bounding box center [357, 169] width 1 height 3
radio input "true"
click at [340, 300] on button "Next" at bounding box center [357, 285] width 136 height 33
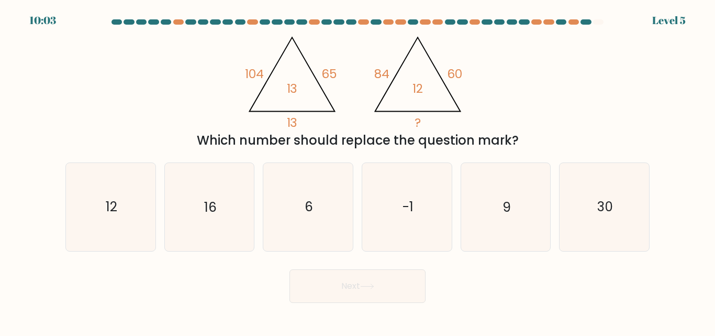
drag, startPoint x: 516, startPoint y: 138, endPoint x: 238, endPoint y: 51, distance: 291.0
click at [238, 51] on div "@import url('[URL][DOMAIN_NAME]); 104 65 13 13 @import url('[URL][DOMAIN_NAME])…" at bounding box center [357, 89] width 597 height 121
click at [121, 190] on icon "12" at bounding box center [110, 206] width 87 height 87
click at [357, 171] on input "a. 12" at bounding box center [357, 169] width 1 height 3
radio input "true"
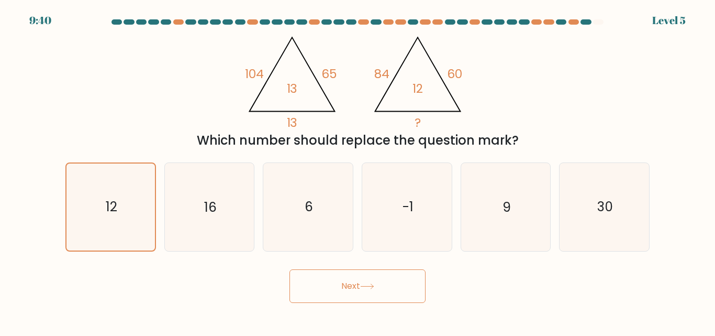
click at [377, 294] on button "Next" at bounding box center [357, 285] width 136 height 33
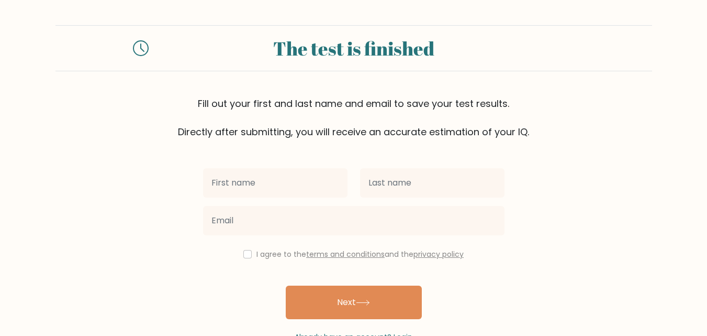
click at [293, 178] on input "text" at bounding box center [275, 182] width 144 height 29
type input "[PERSON_NAME]"
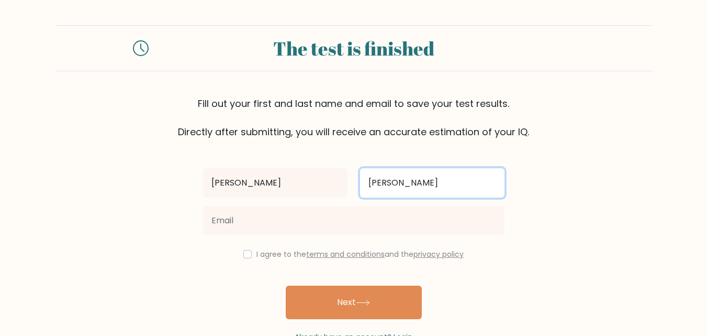
type input "Bautista"
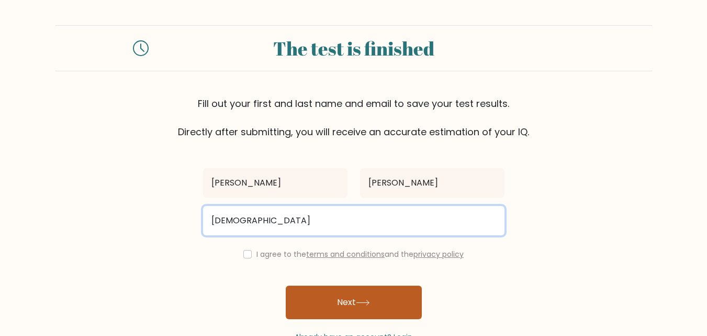
type input "bautistaandrius95@gmail.com"
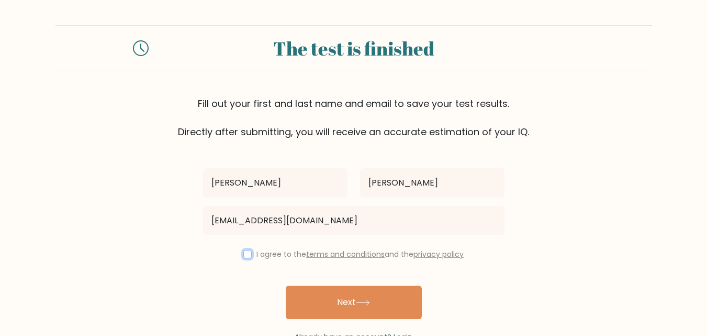
click at [244, 256] on input "checkbox" at bounding box center [247, 254] width 8 height 8
checkbox input "true"
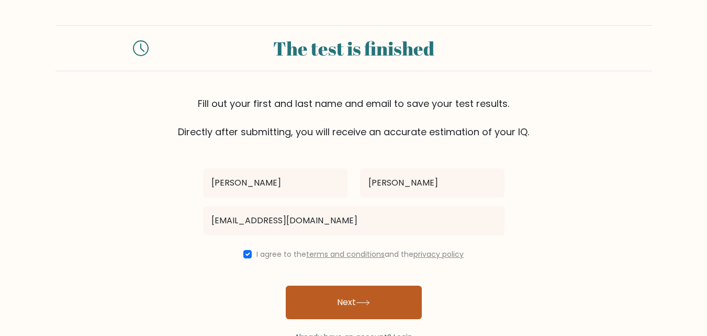
click at [385, 297] on button "Next" at bounding box center [354, 301] width 136 height 33
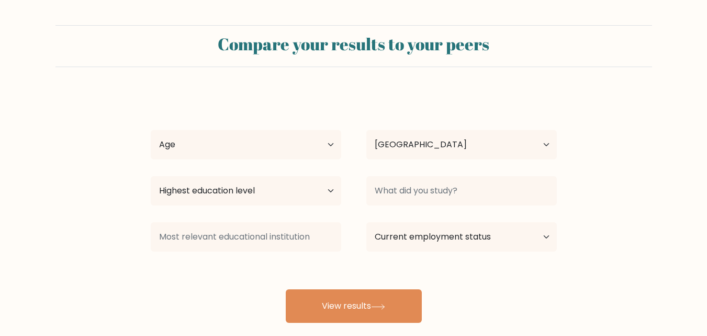
select select "PH"
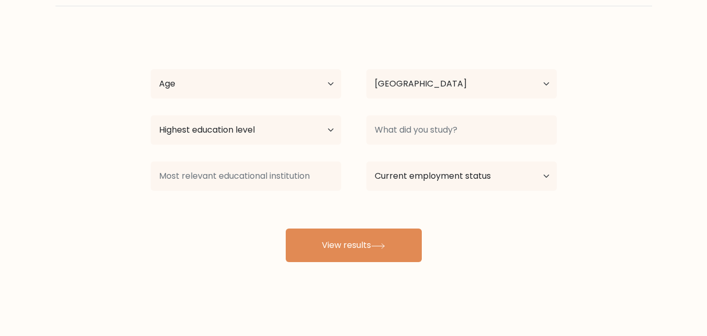
scroll to position [61, 0]
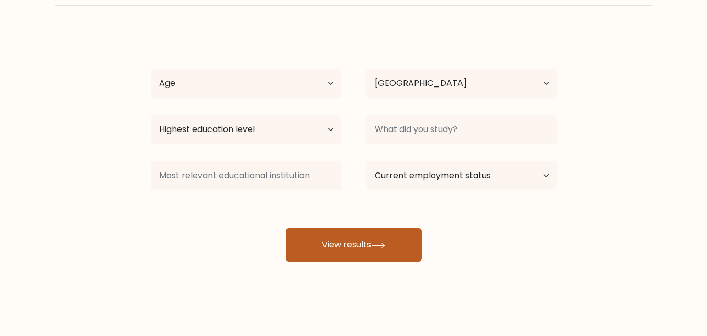
click at [390, 242] on button "View results" at bounding box center [354, 244] width 136 height 33
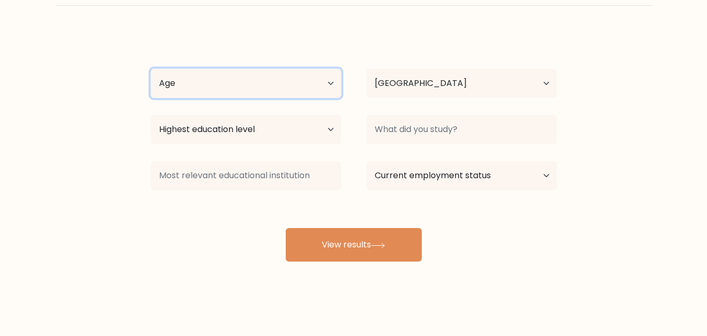
click at [231, 78] on select "Age Under 18 years old 18-24 years old 25-34 years old 35-44 years old 45-54 ye…" at bounding box center [246, 83] width 191 height 29
click at [151, 69] on select "Age Under 18 years old 18-24 years old 25-34 years old 35-44 years old 45-54 ye…" at bounding box center [246, 83] width 191 height 29
click at [254, 79] on select "Age Under 18 years old 18-24 years old 25-34 years old 35-44 years old 45-54 ye…" at bounding box center [246, 83] width 191 height 29
select select "18_24"
click at [151, 69] on select "Age Under 18 years old 18-24 years old 25-34 years old 35-44 years old 45-54 ye…" at bounding box center [246, 83] width 191 height 29
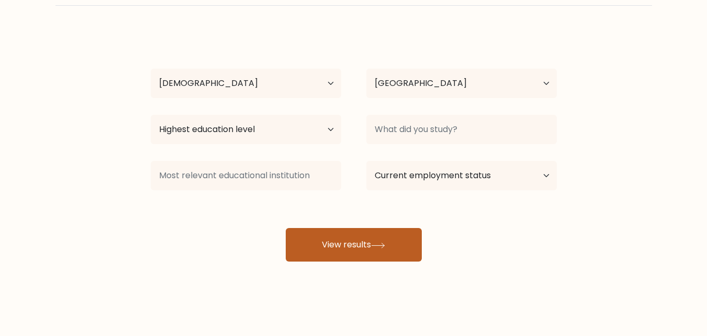
click at [332, 236] on button "View results" at bounding box center [354, 244] width 136 height 33
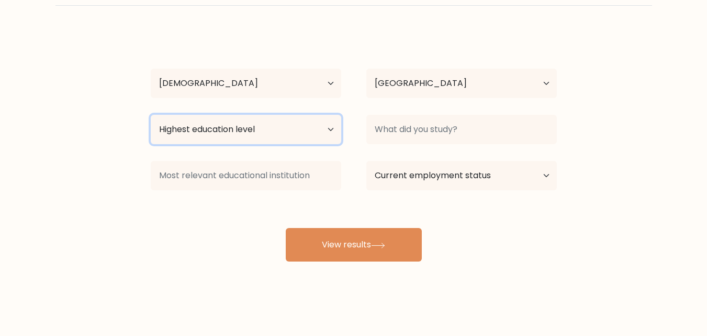
click at [281, 120] on select "Highest education level No schooling Primary Lower Secondary Upper Secondary Oc…" at bounding box center [246, 129] width 191 height 29
select select "bachelors_degree"
click at [151, 115] on select "Highest education level No schooling Primary Lower Secondary Upper Secondary Oc…" at bounding box center [246, 129] width 191 height 29
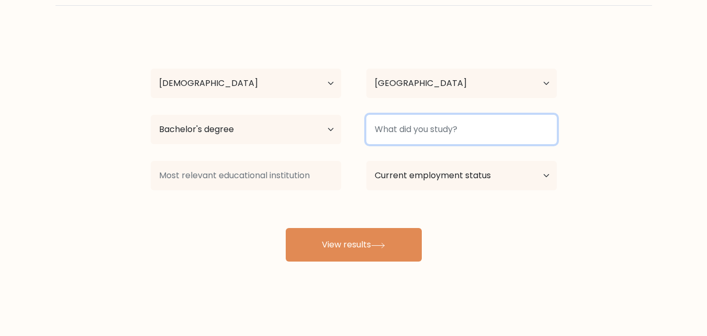
click at [498, 128] on input at bounding box center [461, 129] width 191 height 29
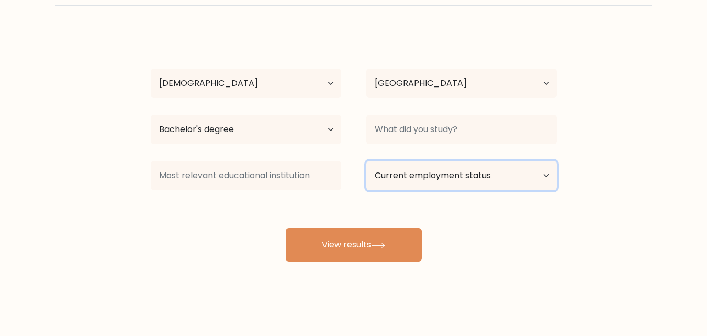
click at [470, 178] on select "Current employment status Employed Student Retired Other / prefer not to answer" at bounding box center [461, 175] width 191 height 29
click at [465, 276] on div "Compare your results to your peers Andrius Bautista Age Under 18 years old 18-2…" at bounding box center [353, 137] width 707 height 397
click at [432, 169] on select "Current employment status Employed Student Retired Other / prefer not to answer" at bounding box center [461, 175] width 191 height 29
select select "other"
click at [366, 161] on select "Current employment status Employed Student Retired Other / prefer not to answer" at bounding box center [461, 175] width 191 height 29
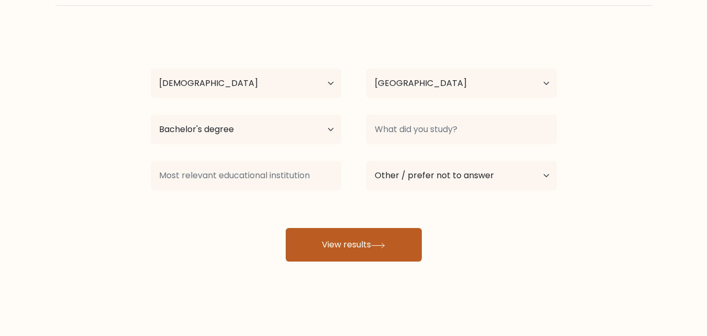
click at [360, 248] on button "View results" at bounding box center [354, 244] width 136 height 33
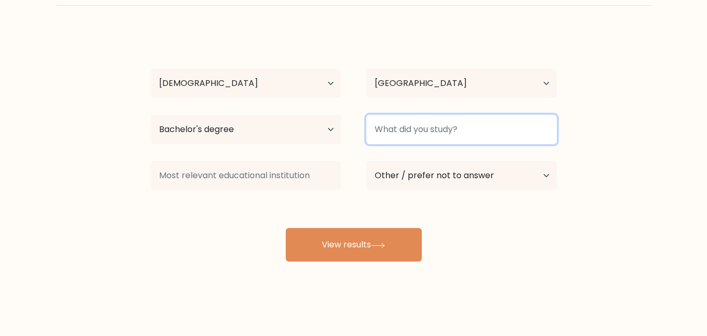
click at [407, 129] on input at bounding box center [461, 129] width 191 height 29
type input "CSTC LUCENA"
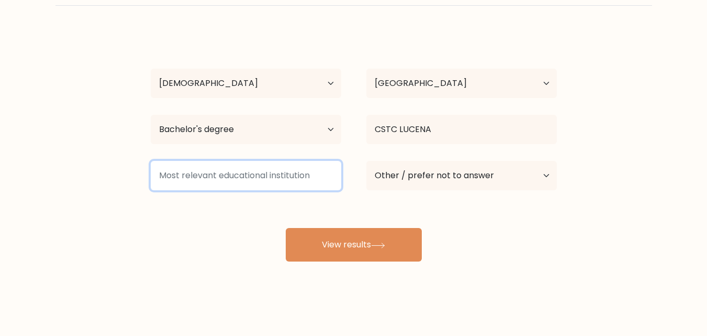
click at [253, 178] on input at bounding box center [246, 175] width 191 height 29
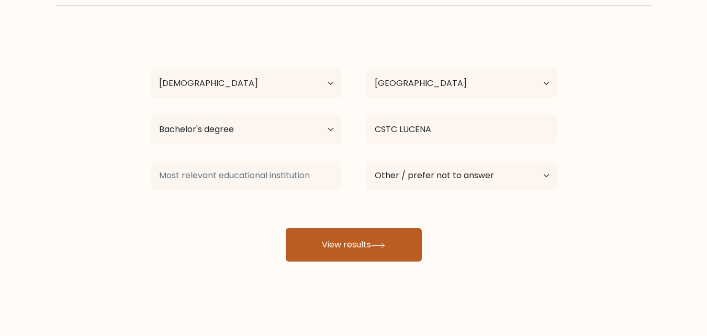
click at [378, 244] on icon at bounding box center [378, 245] width 14 height 6
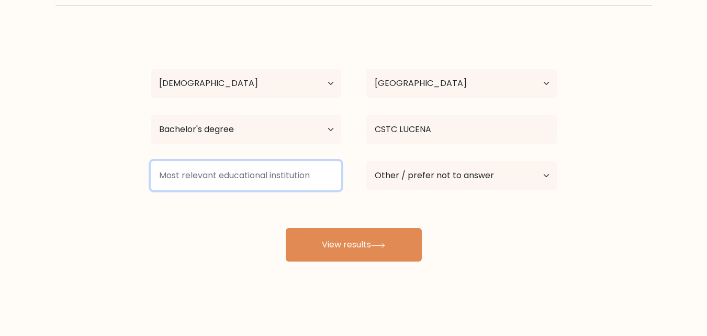
click at [285, 171] on input at bounding box center [246, 175] width 191 height 29
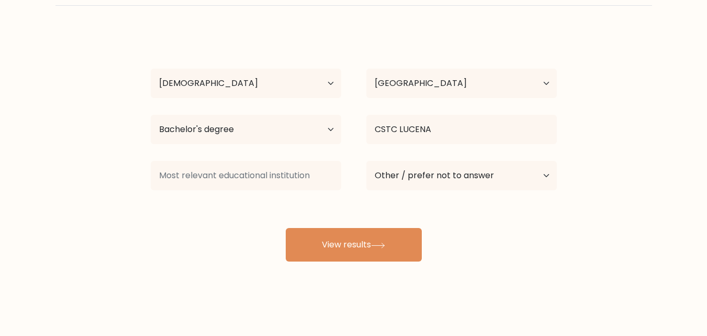
click at [520, 110] on div "Andrius Bautista Age Under 18 years old 18-24 years old 25-34 years old 35-44 y…" at bounding box center [353, 146] width 419 height 230
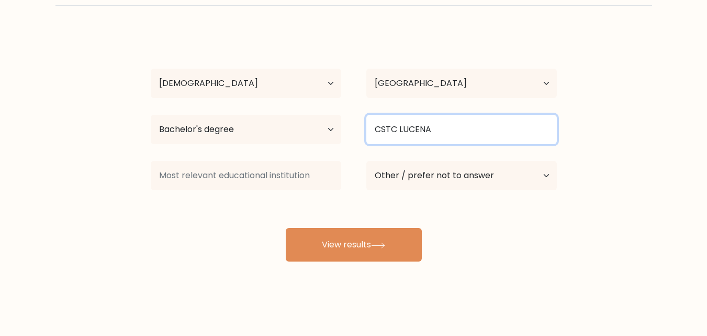
click at [500, 133] on input "CSTC LUCENA" at bounding box center [461, 129] width 191 height 29
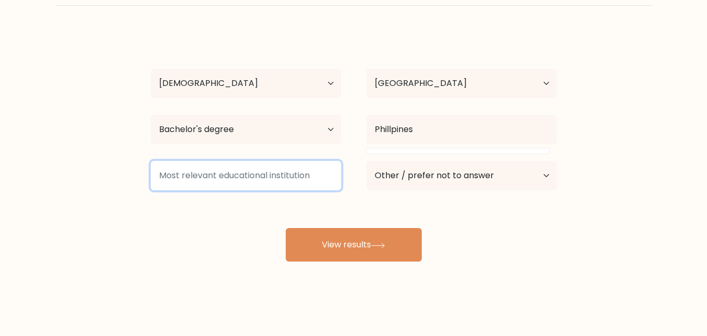
click at [286, 180] on input at bounding box center [246, 175] width 191 height 29
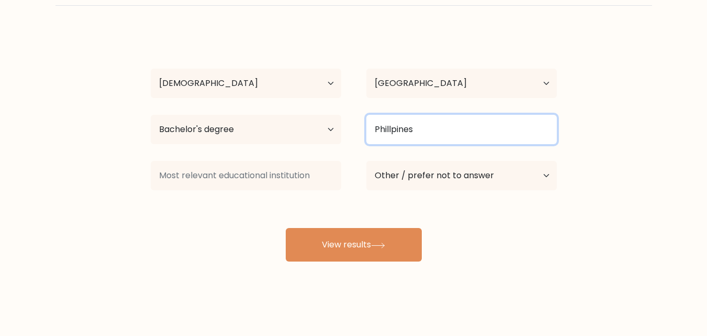
drag, startPoint x: 413, startPoint y: 129, endPoint x: 407, endPoint y: 127, distance: 6.6
click at [413, 129] on input "Phillpines" at bounding box center [461, 129] width 191 height 29
drag, startPoint x: 396, startPoint y: 127, endPoint x: 430, endPoint y: 133, distance: 34.2
click at [409, 129] on input "Phillpines" at bounding box center [461, 129] width 191 height 29
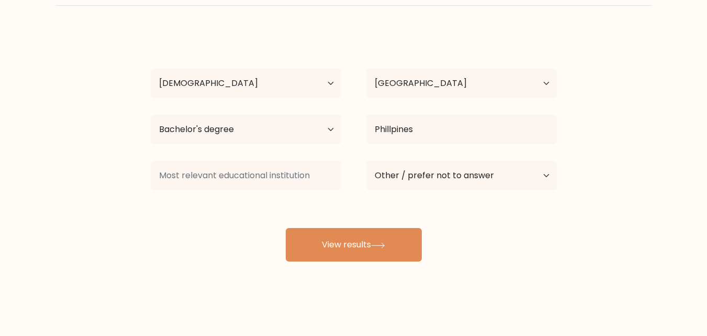
click at [496, 113] on div "Phillpines" at bounding box center [462, 129] width 216 height 38
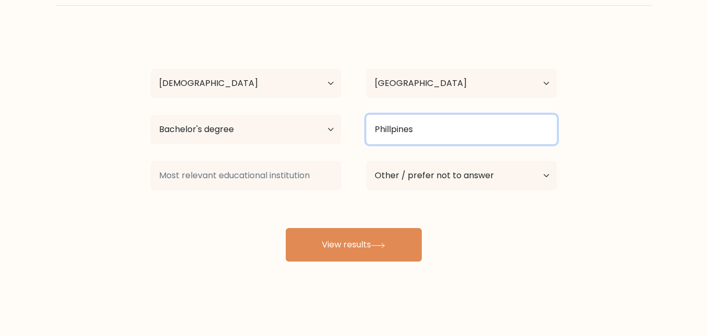
click at [392, 141] on input "Phillpines" at bounding box center [461, 129] width 191 height 29
type input "Phillipines"
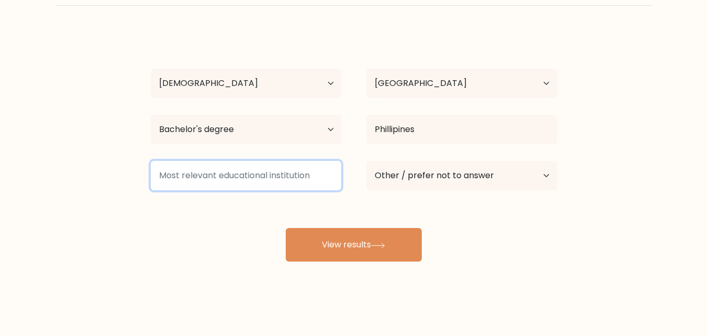
click at [262, 188] on input at bounding box center [246, 175] width 191 height 29
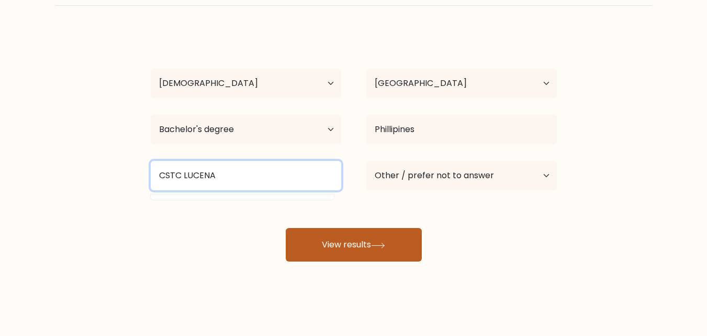
type input "CSTC LUCENA"
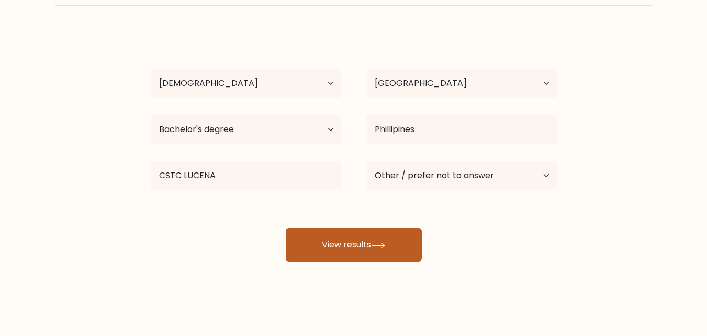
click at [345, 234] on button "View results" at bounding box center [354, 244] width 136 height 33
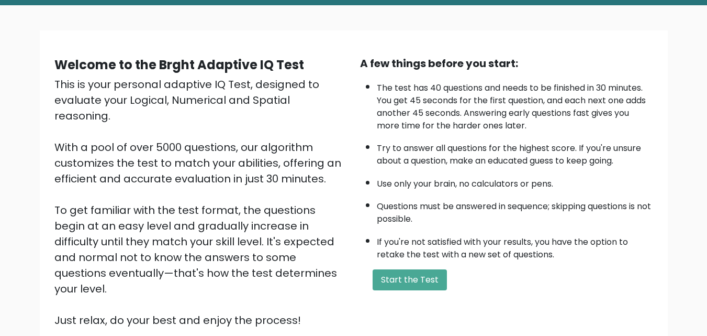
scroll to position [144, 0]
